Goal: Find specific page/section: Find specific page/section

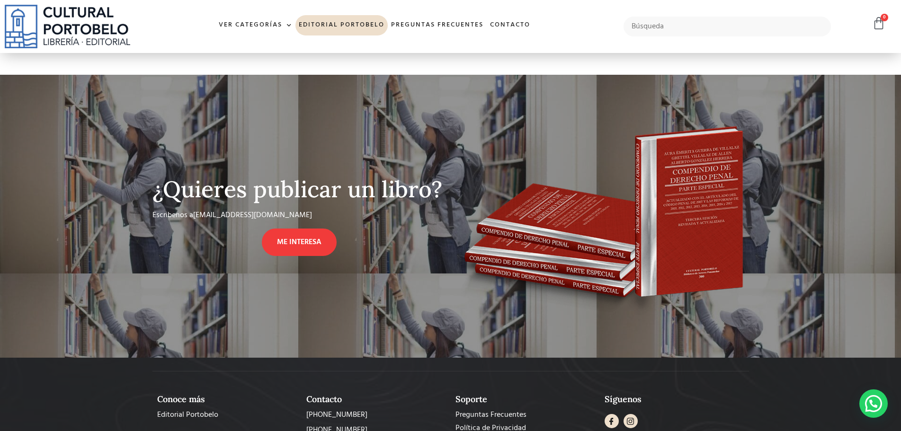
scroll to position [764, 0]
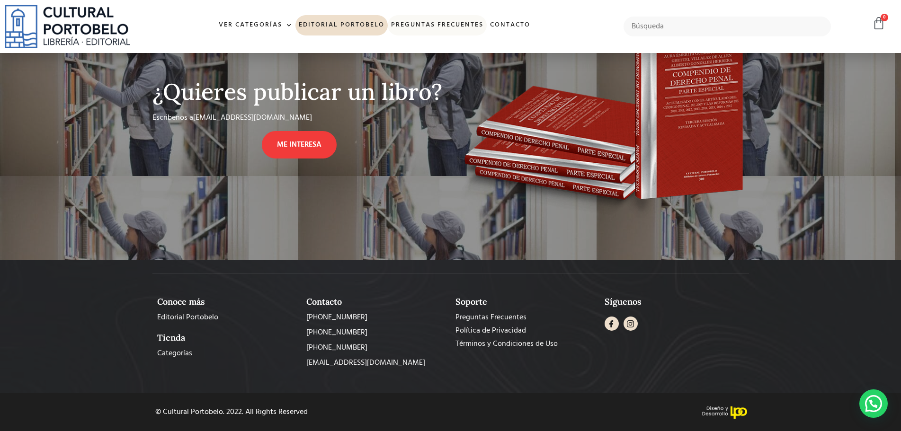
click at [441, 21] on link "Preguntas frecuentes" at bounding box center [437, 25] width 99 height 20
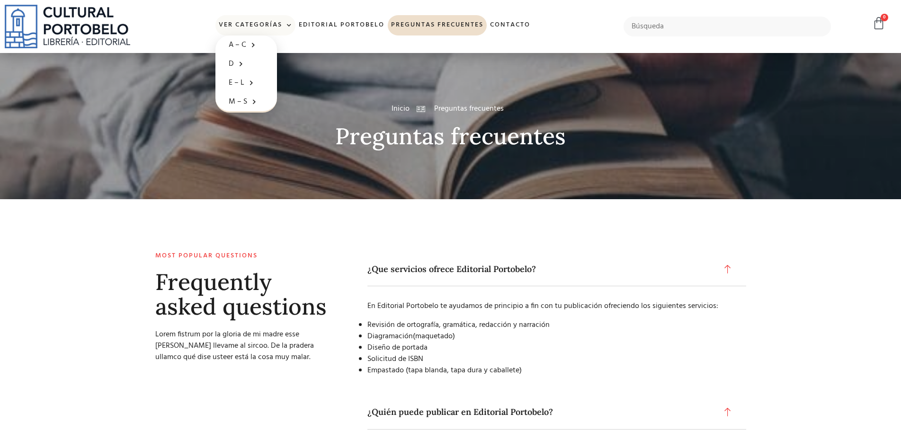
click at [265, 23] on link "Ver Categorías" at bounding box center [255, 25] width 80 height 20
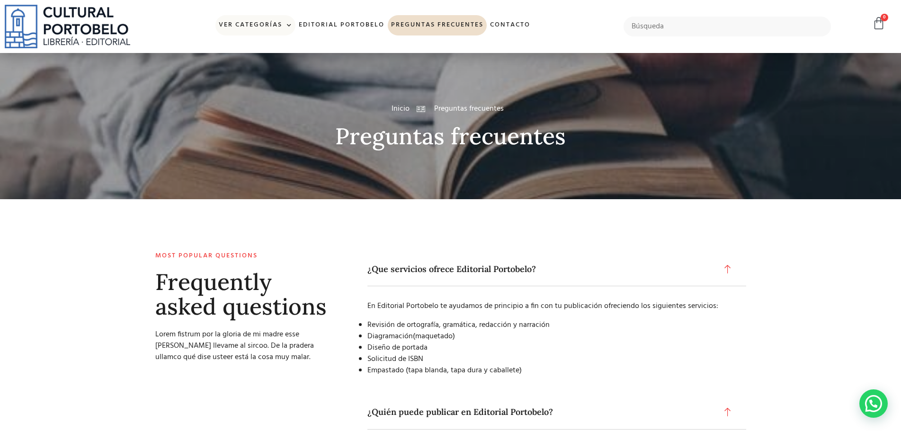
click at [263, 23] on link "Ver Categorías" at bounding box center [255, 25] width 80 height 20
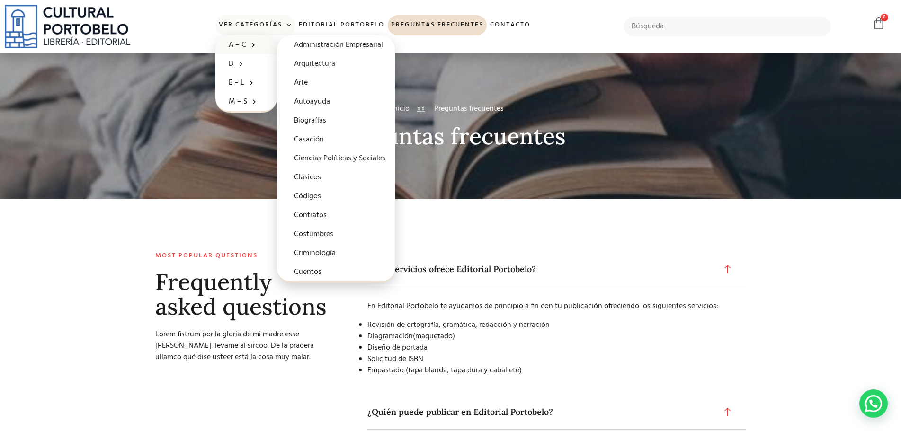
click at [240, 41] on link "A – C" at bounding box center [246, 44] width 62 height 19
click at [313, 118] on link "Biografías" at bounding box center [336, 120] width 118 height 19
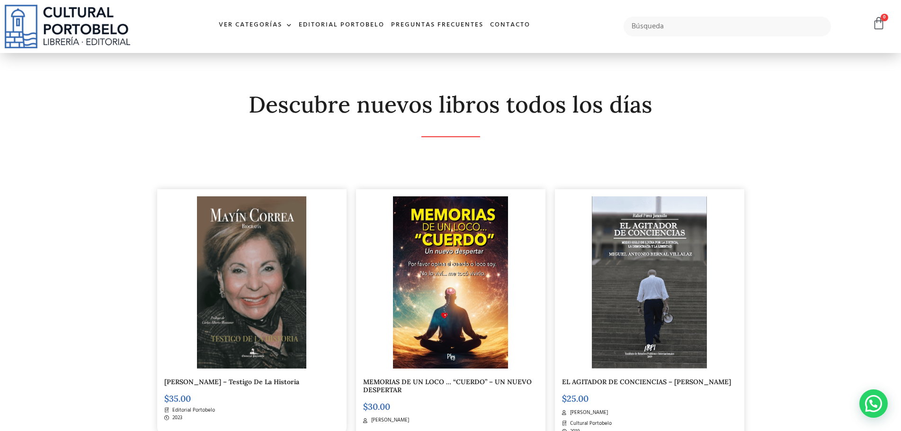
scroll to position [106, 0]
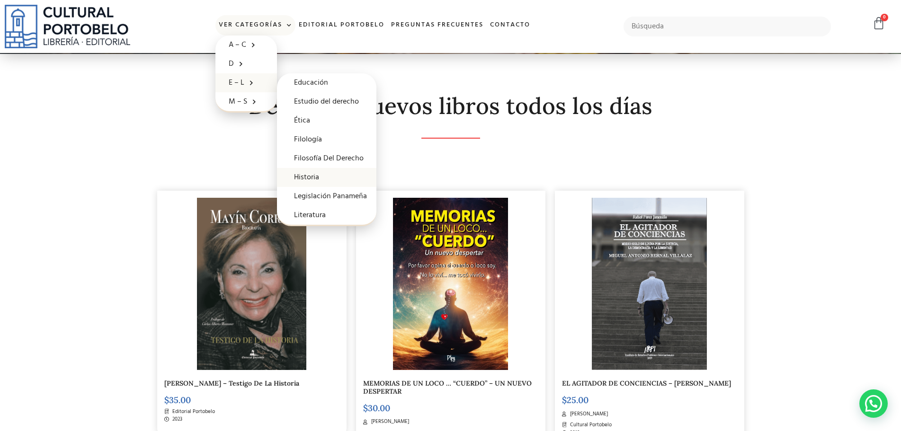
click at [308, 172] on link "Historia" at bounding box center [326, 177] width 99 height 19
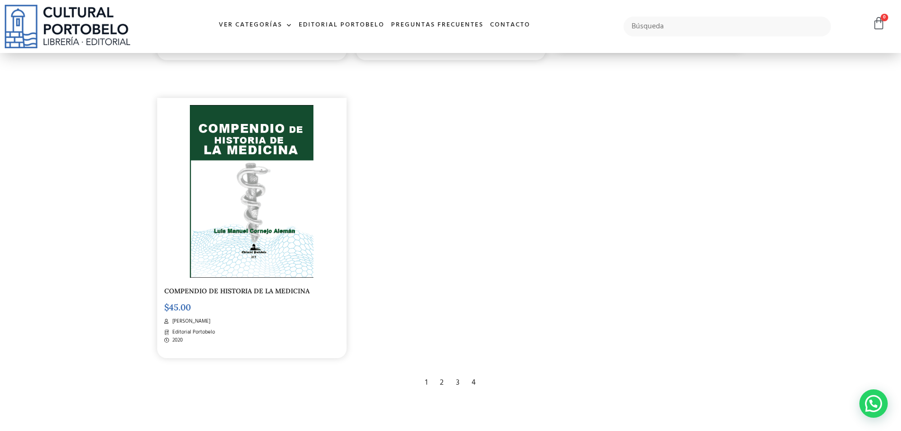
scroll to position [1704, 0]
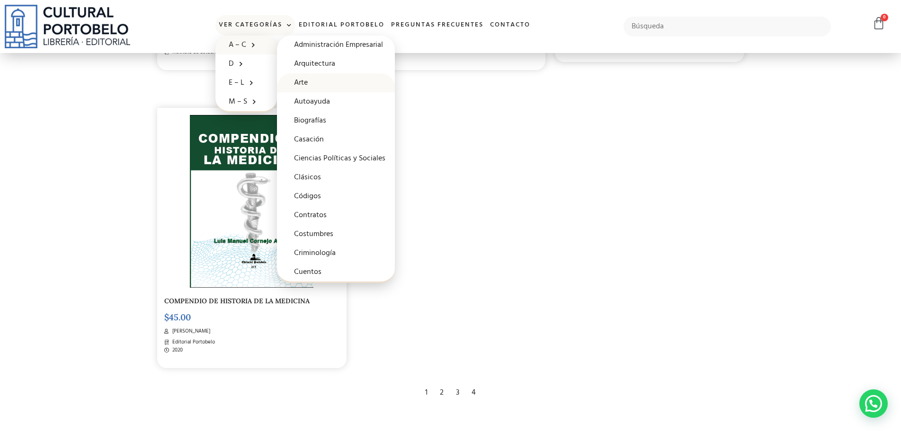
click at [307, 79] on link "Arte" at bounding box center [336, 82] width 118 height 19
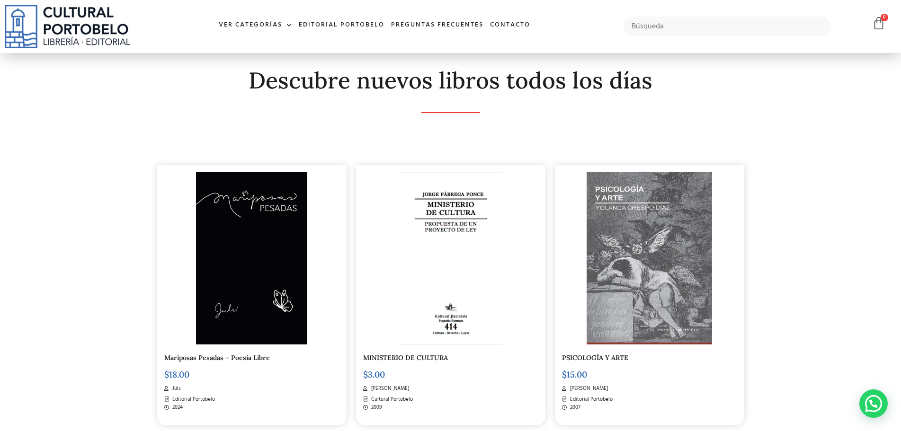
scroll to position [131, 0]
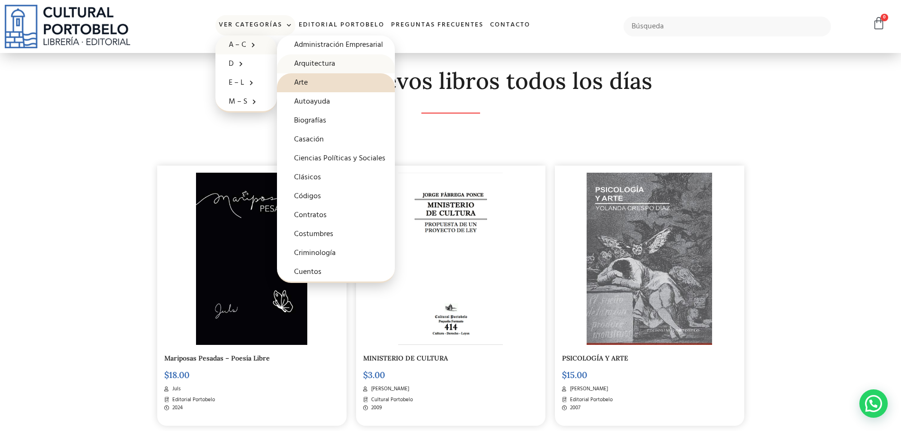
click at [316, 62] on link "Arquitectura" at bounding box center [336, 63] width 118 height 19
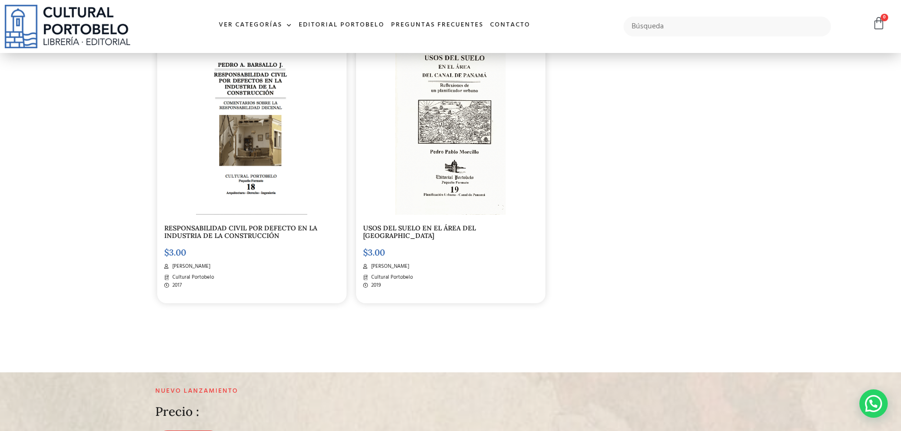
scroll to position [1183, 0]
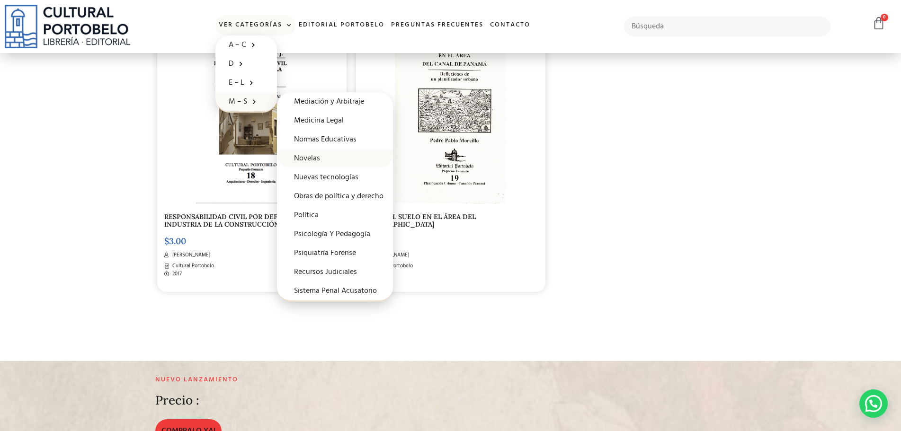
click at [307, 159] on link "Novelas" at bounding box center [335, 158] width 116 height 19
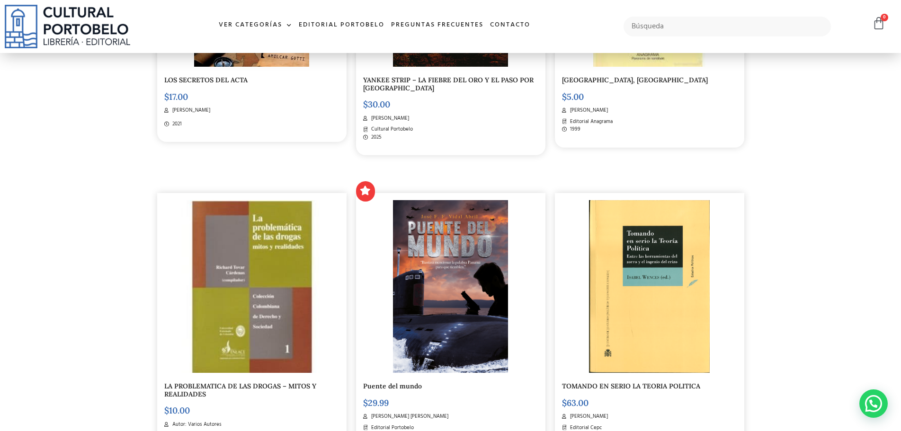
scroll to position [994, 0]
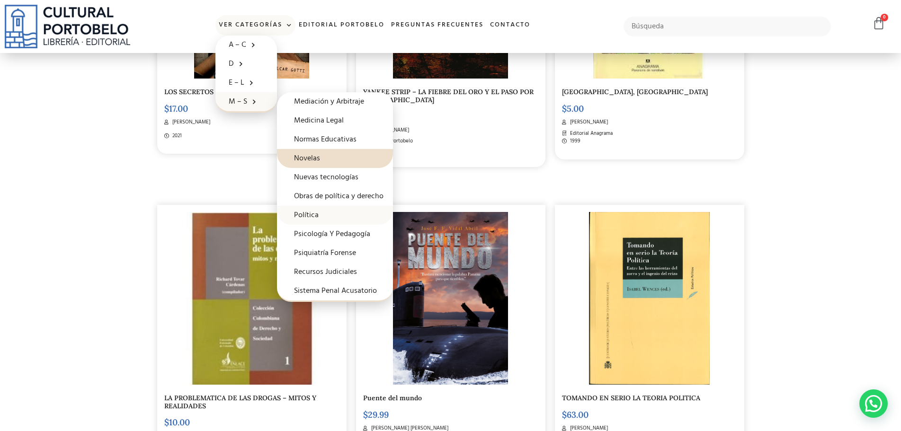
click at [314, 212] on link "Política" at bounding box center [335, 215] width 116 height 19
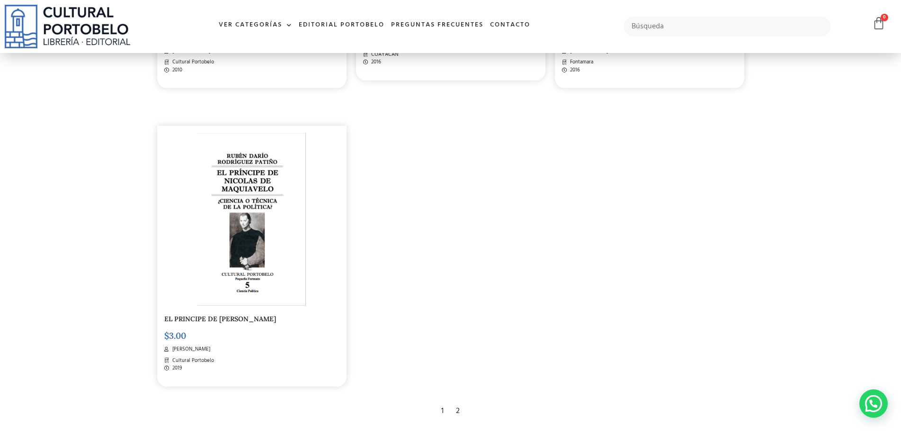
scroll to position [1704, 0]
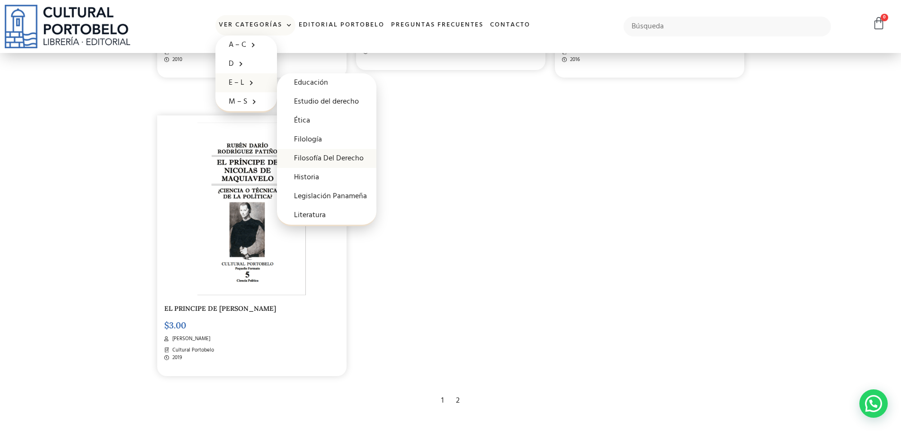
click at [327, 158] on link "Filosofía Del Derecho" at bounding box center [326, 158] width 99 height 19
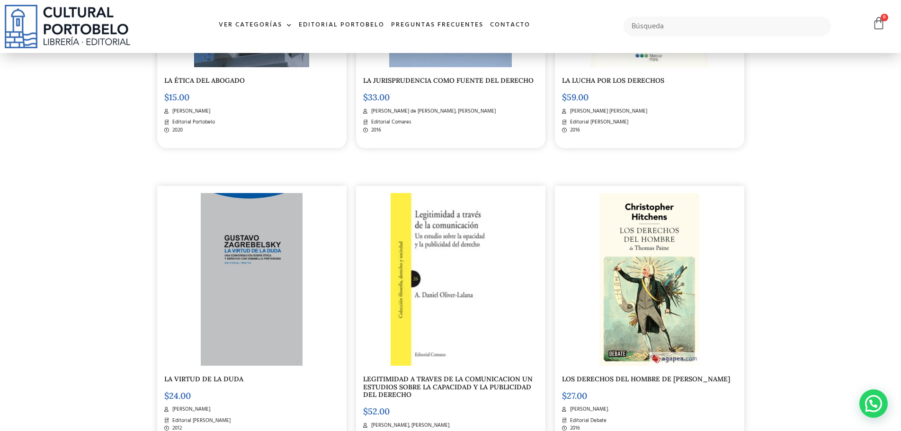
scroll to position [1325, 0]
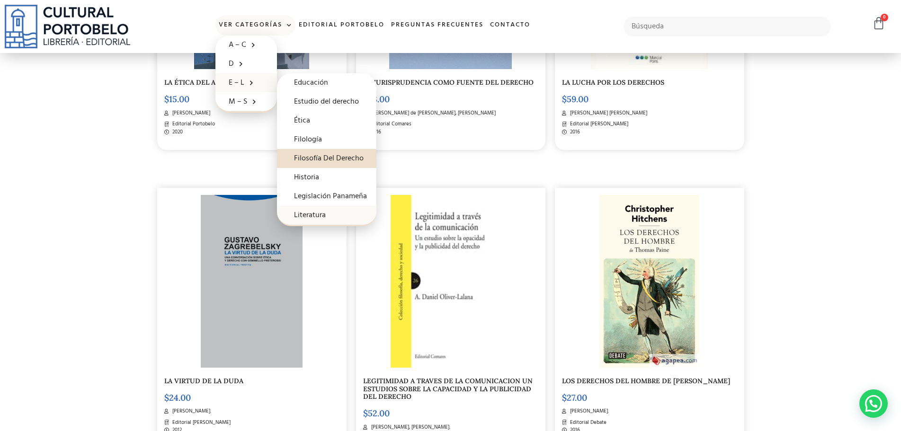
click at [312, 214] on link "Literatura" at bounding box center [326, 215] width 99 height 19
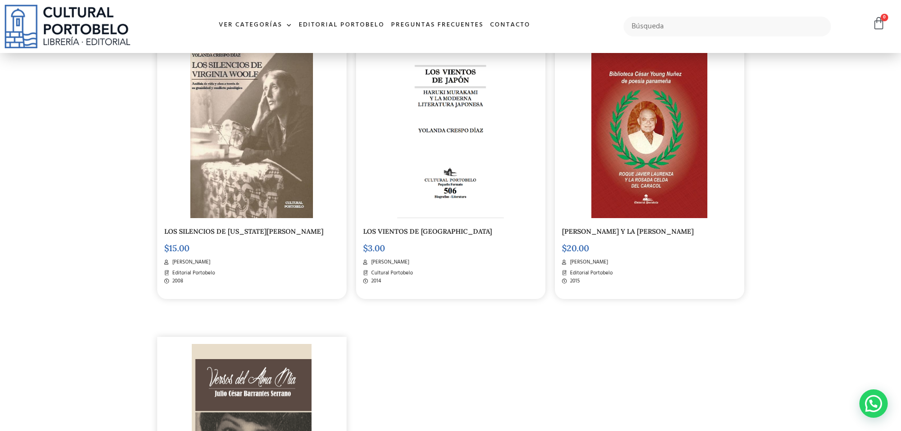
scroll to position [1183, 0]
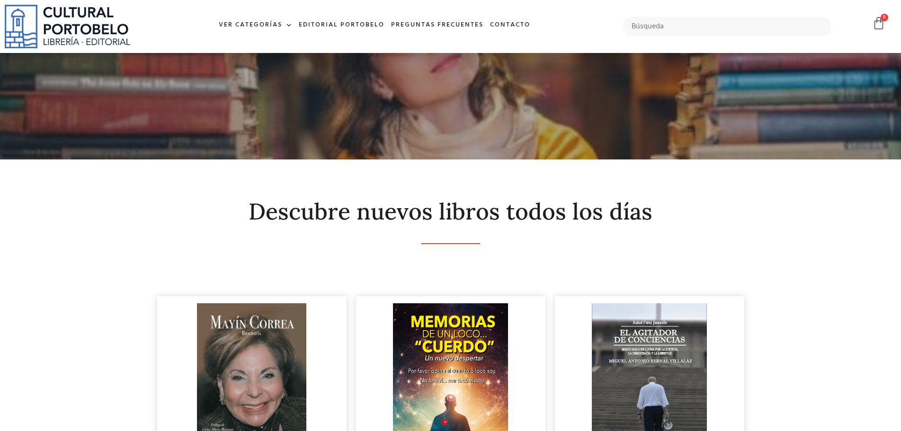
scroll to position [106, 0]
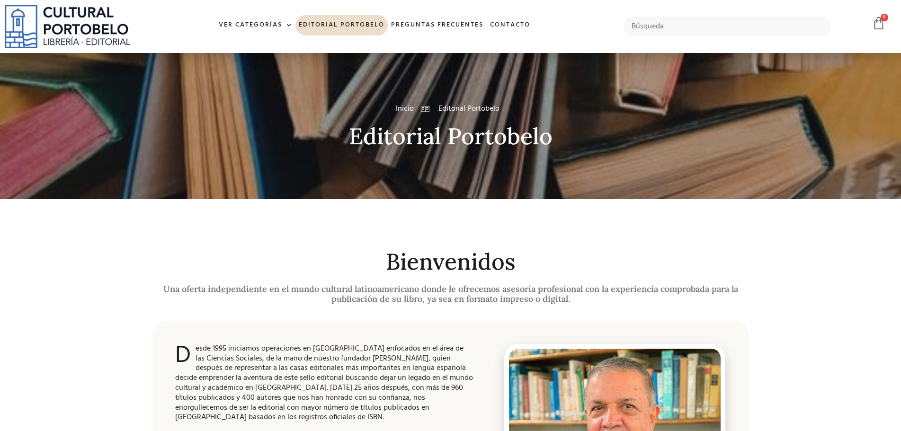
scroll to position [764, 0]
